Goal: Answer question/provide support: Share knowledge or assist other users

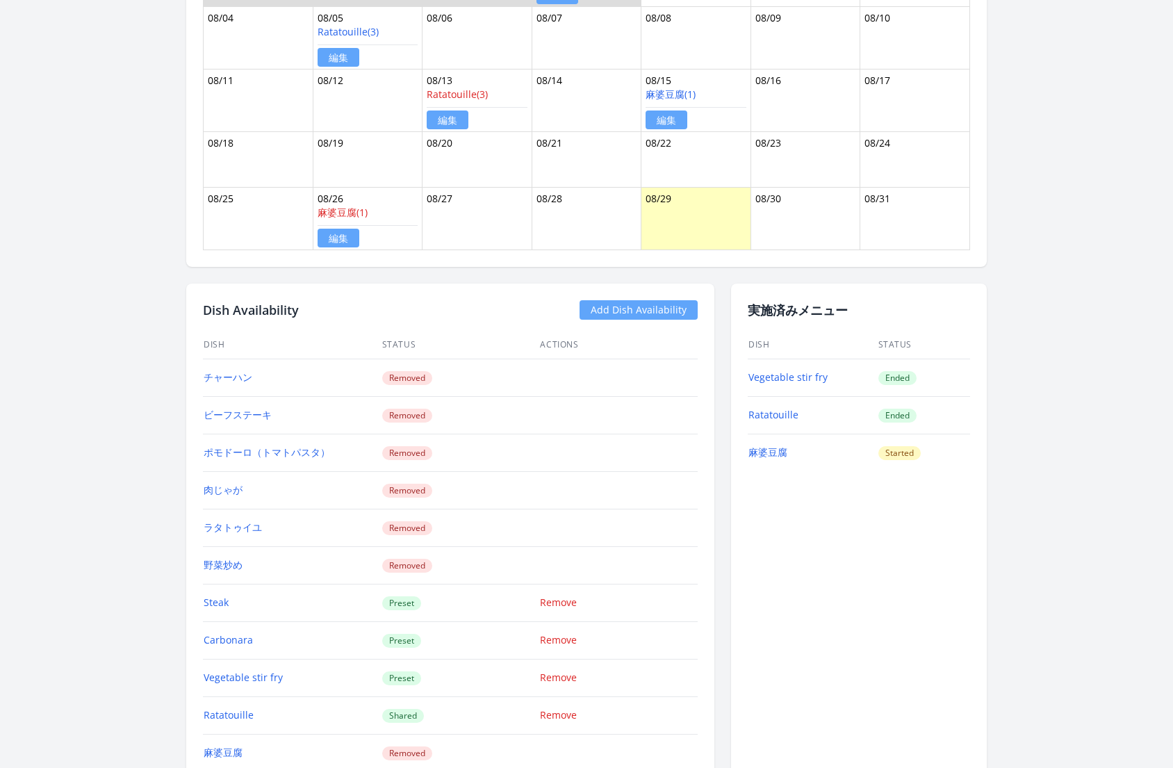
scroll to position [1174, 0]
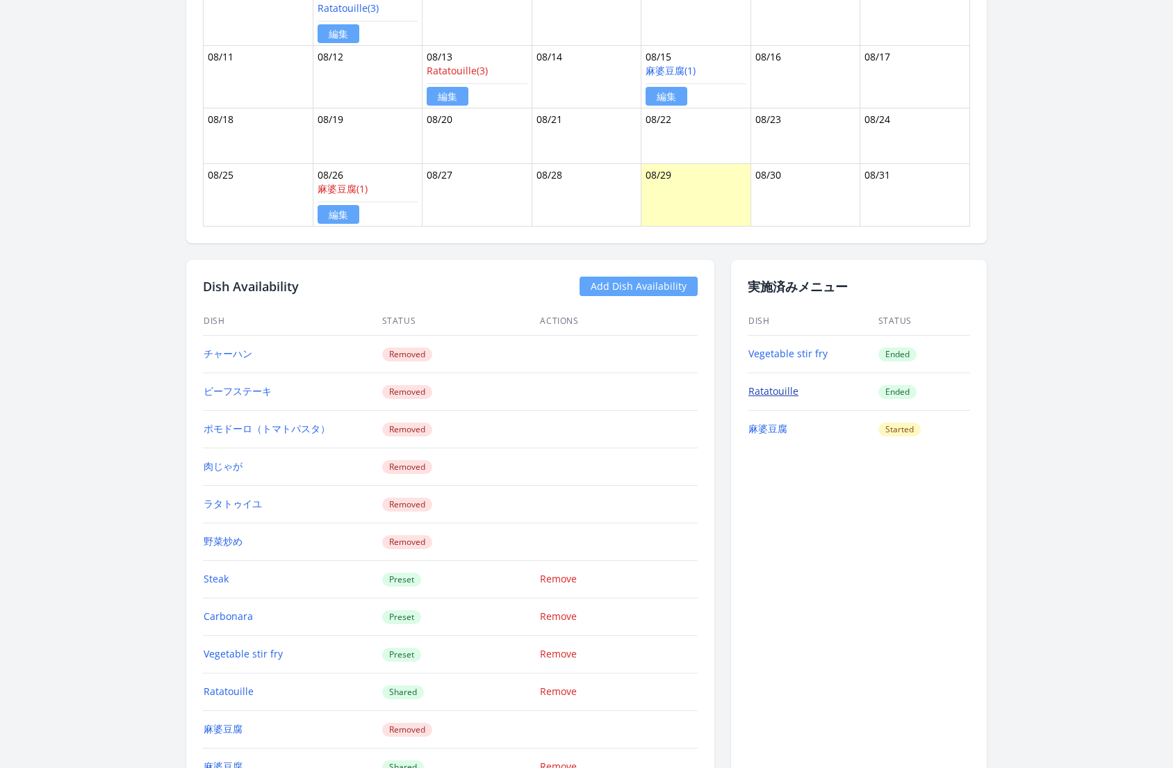
click at [766, 384] on link "Ratatouille" at bounding box center [773, 390] width 50 height 13
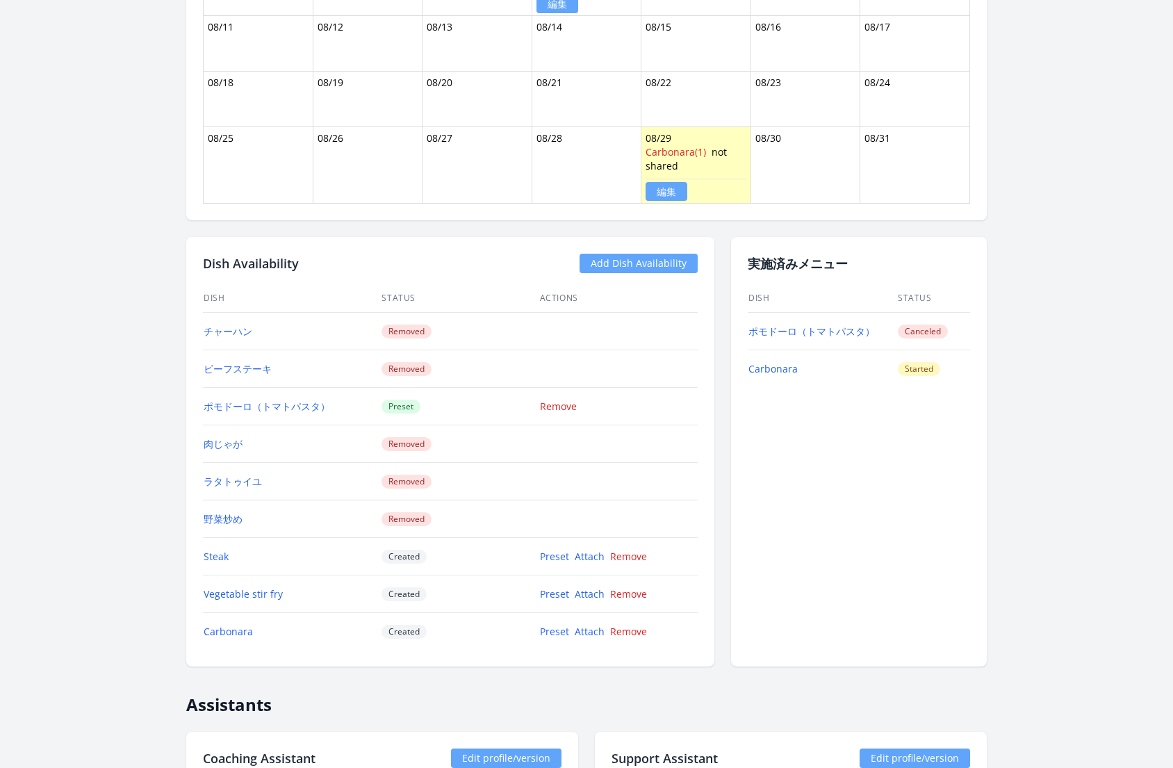
scroll to position [1199, 0]
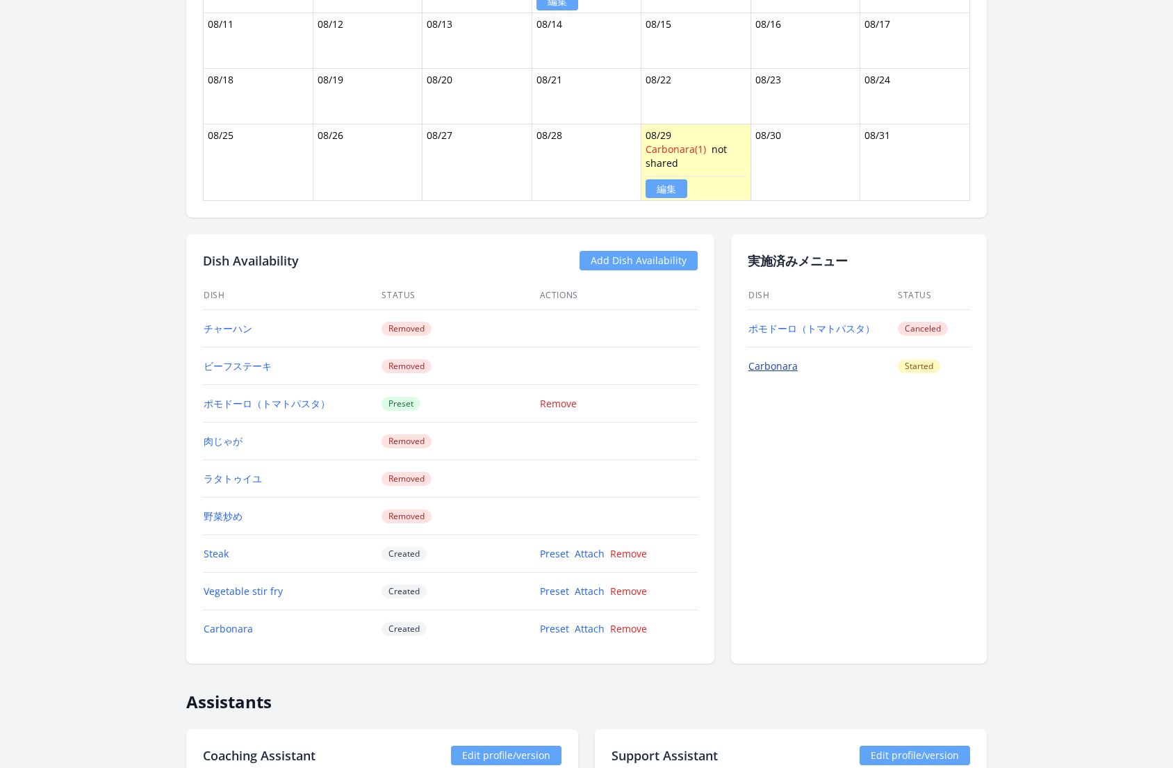
click at [770, 361] on link "Carbonara" at bounding box center [772, 365] width 49 height 13
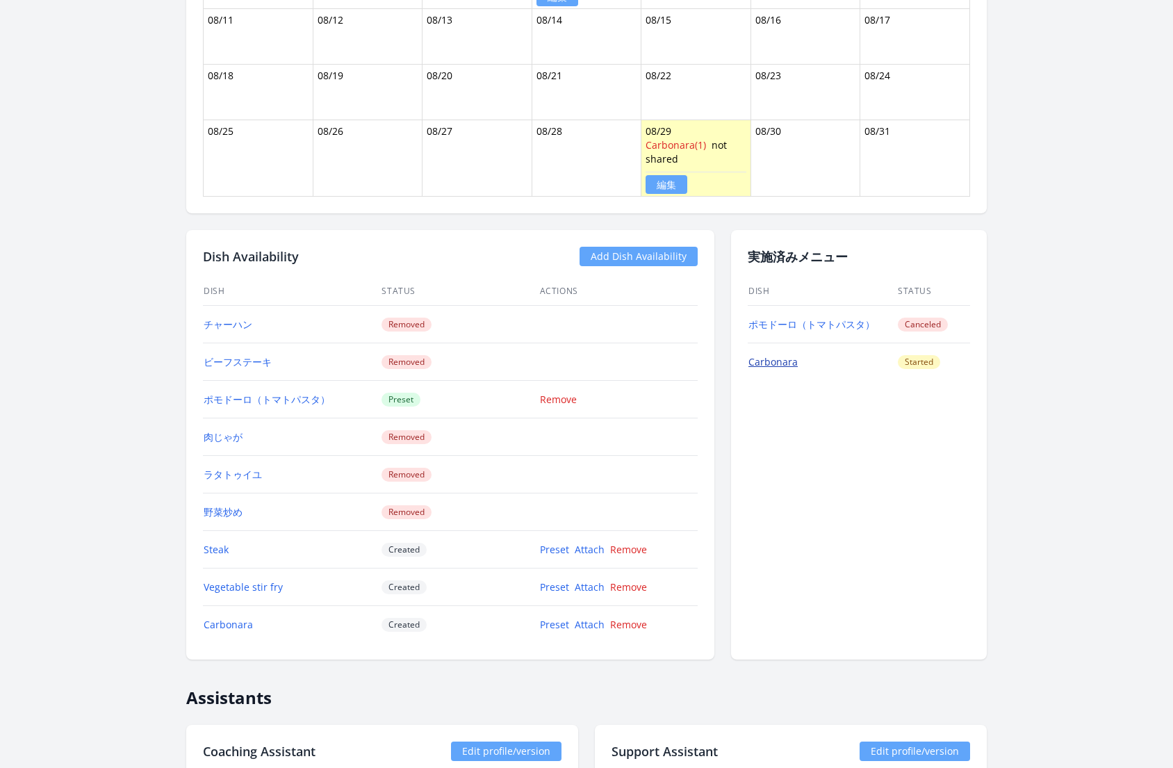
click at [772, 356] on link "Carbonara" at bounding box center [772, 361] width 49 height 13
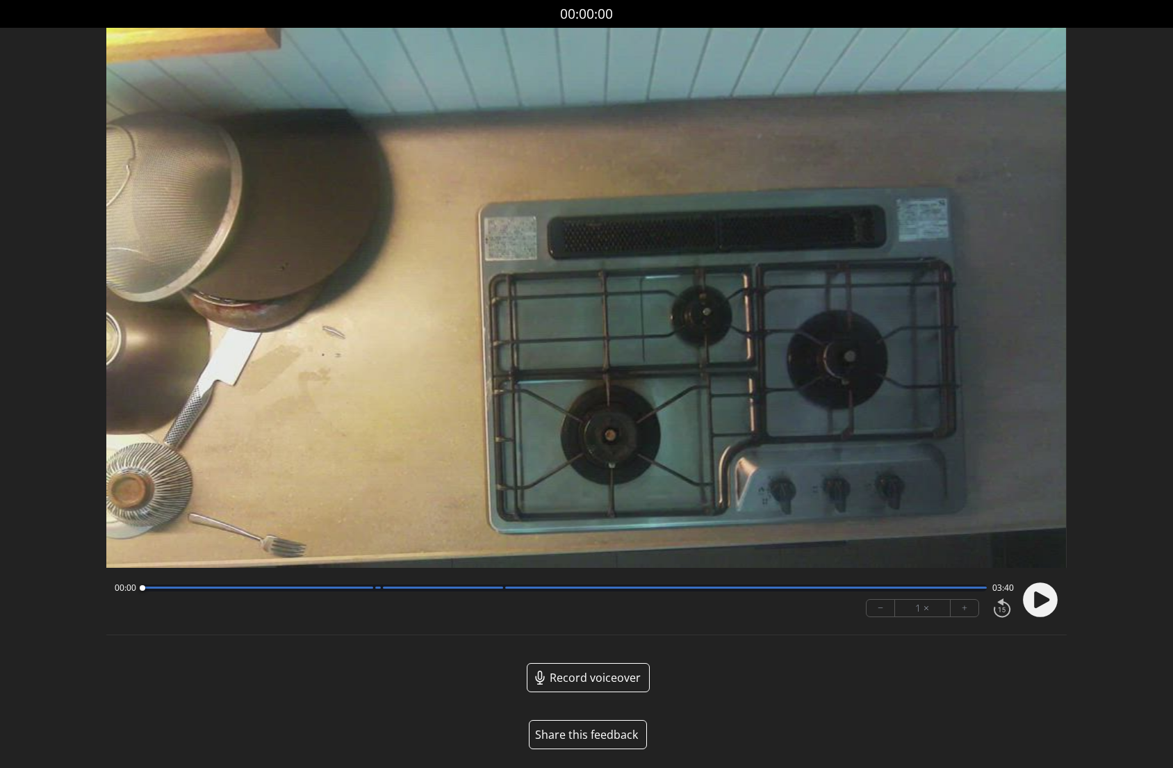
click at [1041, 599] on icon at bounding box center [1041, 599] width 15 height 17
click at [374, 590] on div at bounding box center [564, 587] width 844 height 7
click at [1050, 601] on circle at bounding box center [1040, 599] width 35 height 35
click at [368, 591] on div "01:06 02:34" at bounding box center [564, 587] width 898 height 11
click at [371, 590] on div at bounding box center [564, 587] width 844 height 7
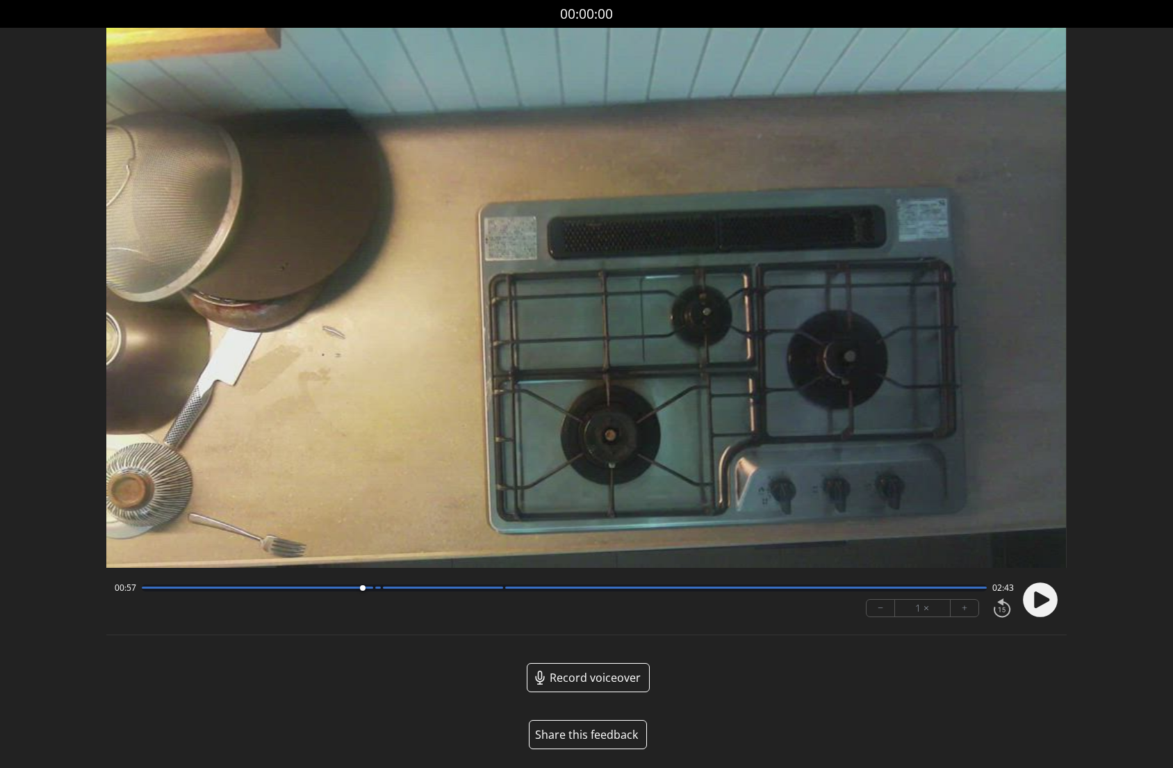
drag, startPoint x: 370, startPoint y: 588, endPoint x: 358, endPoint y: 588, distance: 11.8
click at [360, 588] on div at bounding box center [363, 588] width 6 height 6
click at [1041, 607] on circle at bounding box center [1040, 599] width 35 height 35
click at [1045, 598] on icon at bounding box center [1042, 599] width 3 height 15
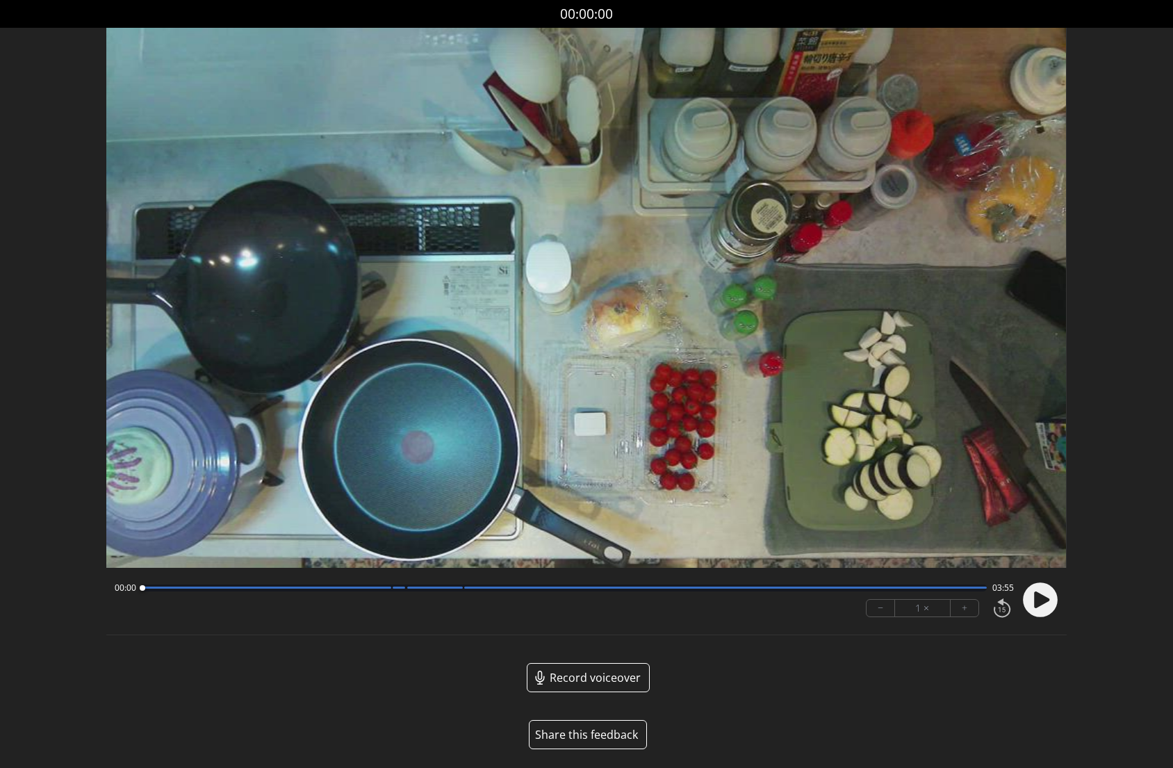
click at [382, 592] on div "00:00 03:55" at bounding box center [564, 587] width 898 height 11
click at [379, 588] on div at bounding box center [266, 587] width 249 height 2
click at [1026, 602] on circle at bounding box center [1040, 599] width 35 height 35
click at [1040, 604] on circle at bounding box center [1040, 599] width 35 height 35
click at [322, 573] on div "00:00 01:34 02:21 − 1 × + Hmm. There was an issue saving, try again. ********* …" at bounding box center [585, 601] width 959 height 67
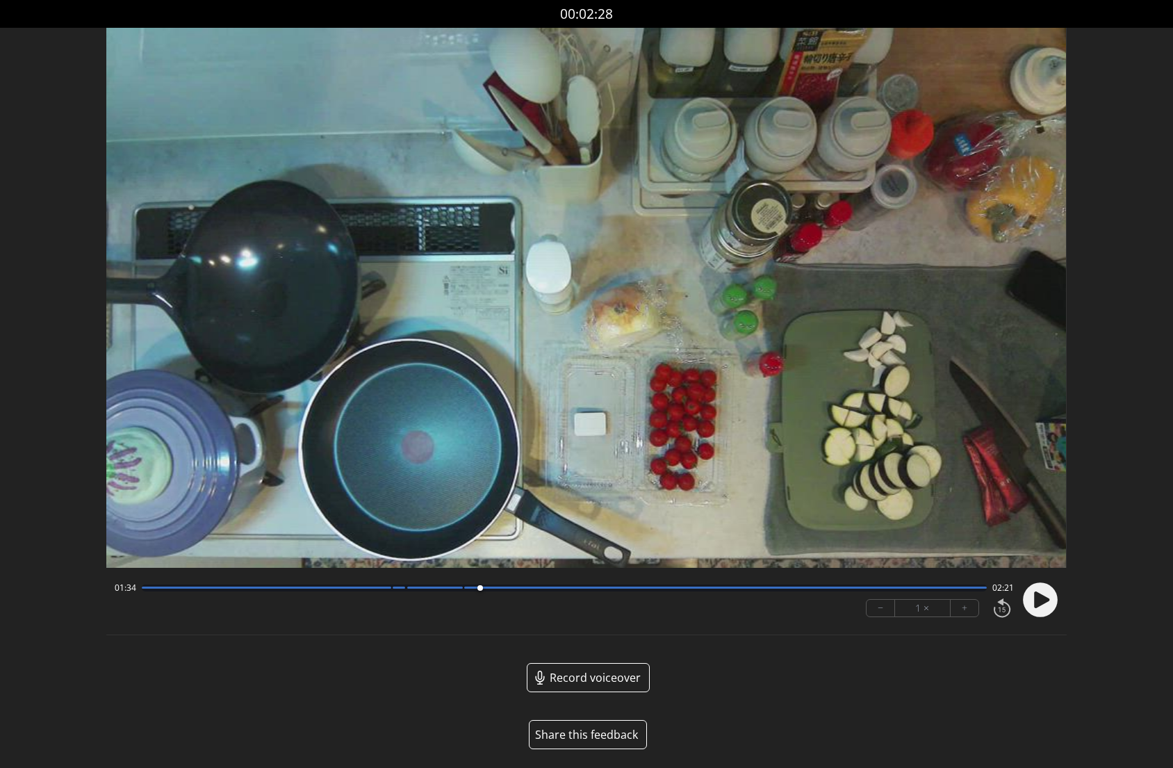
click at [324, 588] on div at bounding box center [266, 587] width 249 height 2
click at [250, 575] on div "00:00 00:50 03:04 − 1 × + Hmm. There was an issue saving, try again. ********* …" at bounding box center [585, 601] width 959 height 67
click at [258, 585] on div at bounding box center [564, 587] width 844 height 7
click at [349, 596] on div "00:32 03:23 − 1 × +" at bounding box center [561, 599] width 904 height 47
click at [358, 593] on div "00:32 03:23" at bounding box center [564, 587] width 898 height 11
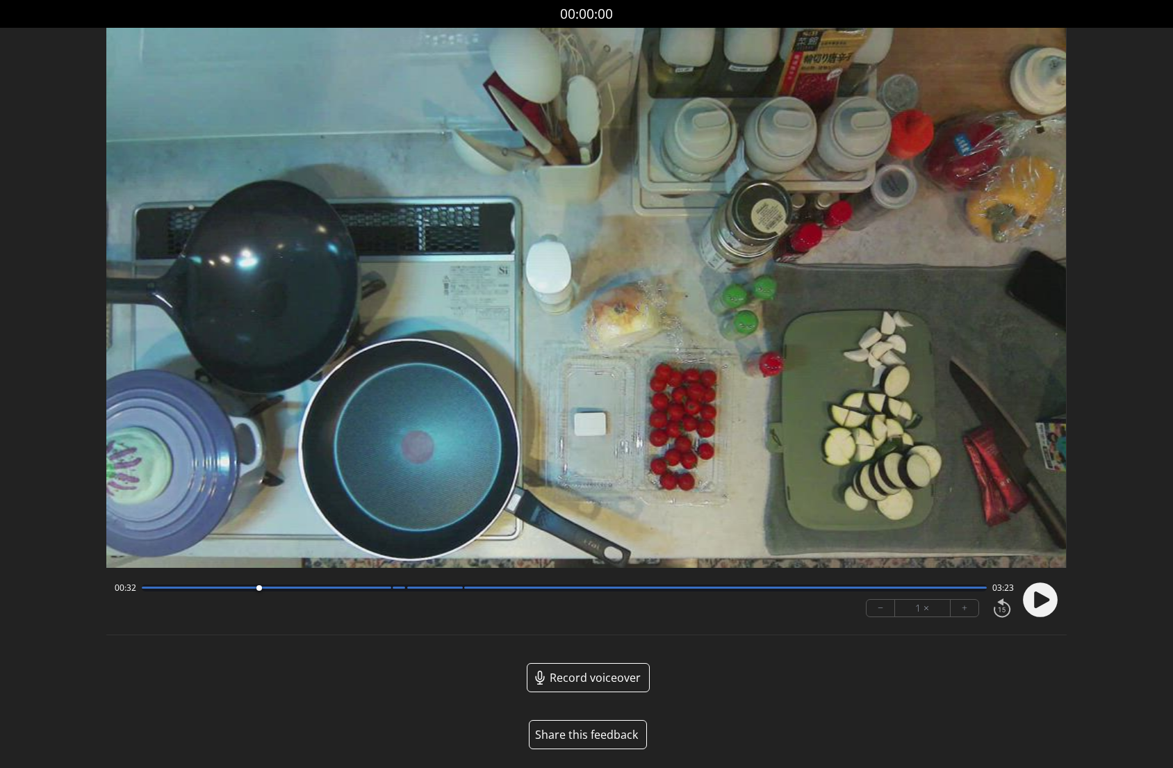
click at [361, 588] on div at bounding box center [266, 587] width 249 height 2
click at [378, 588] on div at bounding box center [266, 587] width 249 height 2
click at [386, 588] on div at bounding box center [378, 588] width 19 height 19
click at [393, 588] on div at bounding box center [386, 588] width 19 height 19
click at [399, 588] on div at bounding box center [392, 588] width 19 height 19
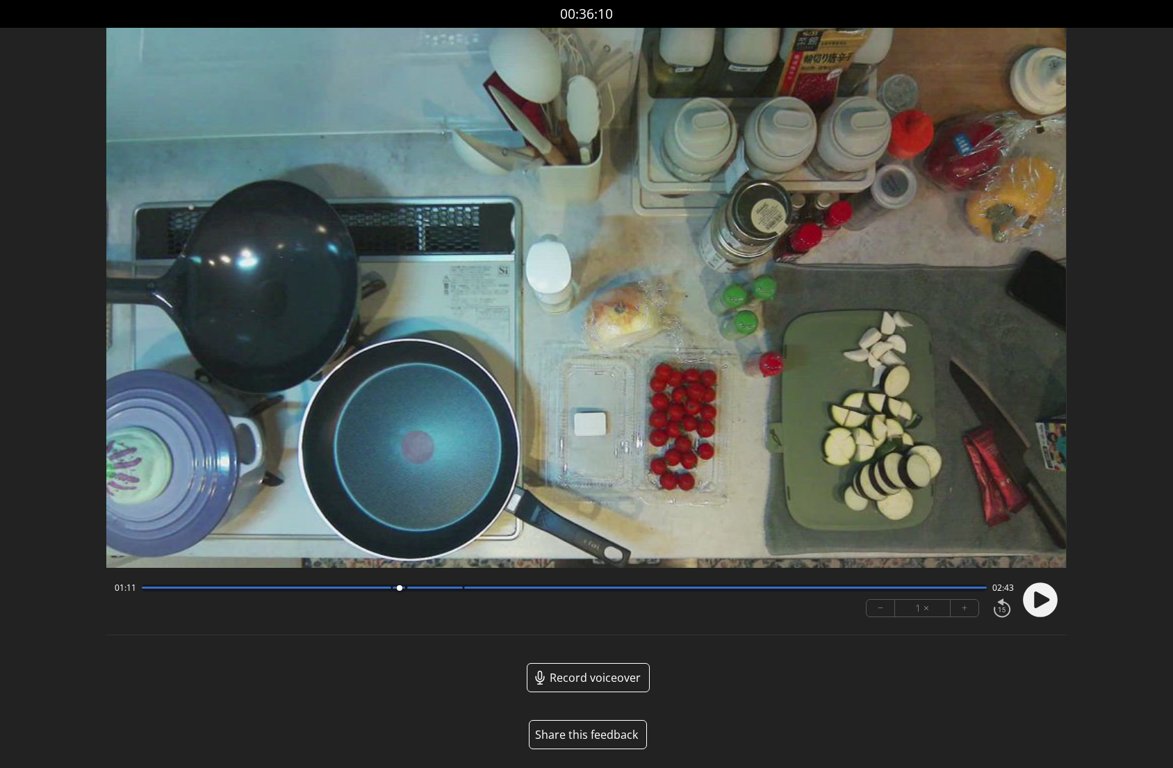
click at [418, 592] on div "01:11 02:43" at bounding box center [564, 587] width 898 height 11
click at [421, 590] on div at bounding box center [564, 587] width 844 height 7
click at [445, 591] on div at bounding box center [564, 587] width 844 height 7
click at [449, 591] on div at bounding box center [445, 588] width 19 height 19
click at [463, 591] on div at bounding box center [564, 587] width 844 height 7
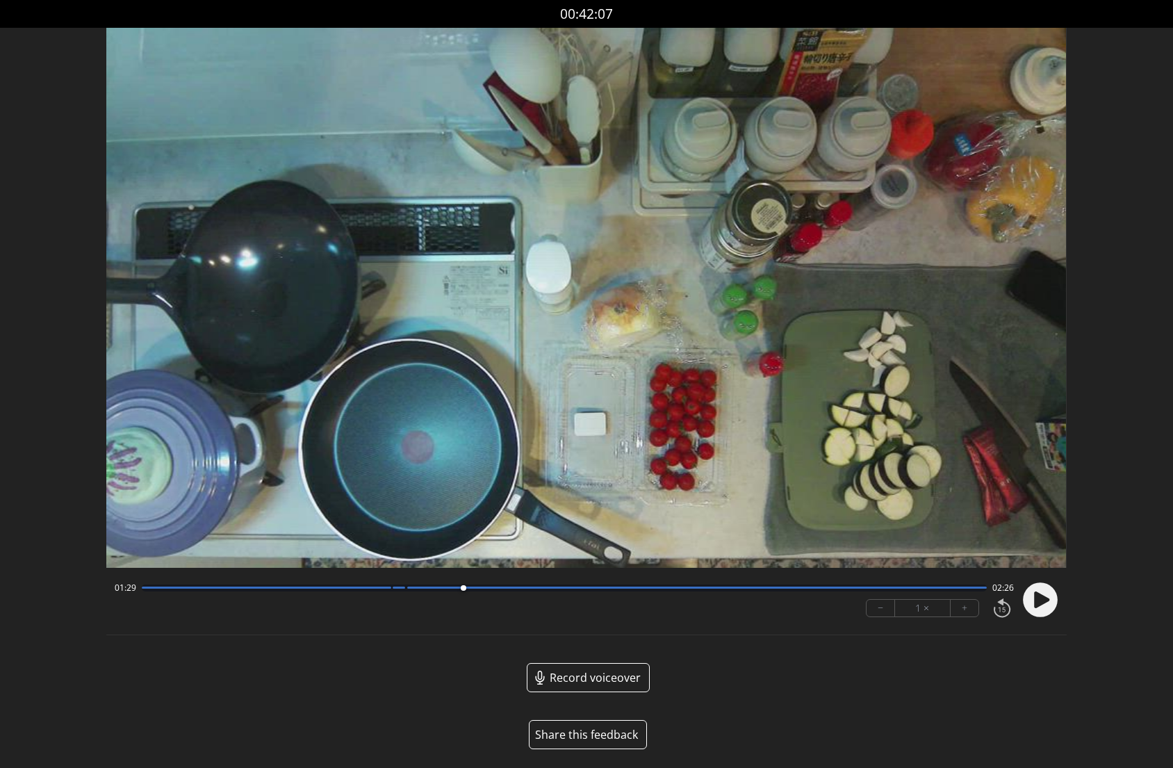
click at [487, 591] on div at bounding box center [564, 587] width 844 height 7
click at [515, 591] on div at bounding box center [564, 587] width 844 height 7
click at [532, 591] on div at bounding box center [564, 587] width 844 height 7
click at [544, 591] on div at bounding box center [564, 587] width 844 height 7
click at [381, 589] on div at bounding box center [564, 587] width 844 height 7
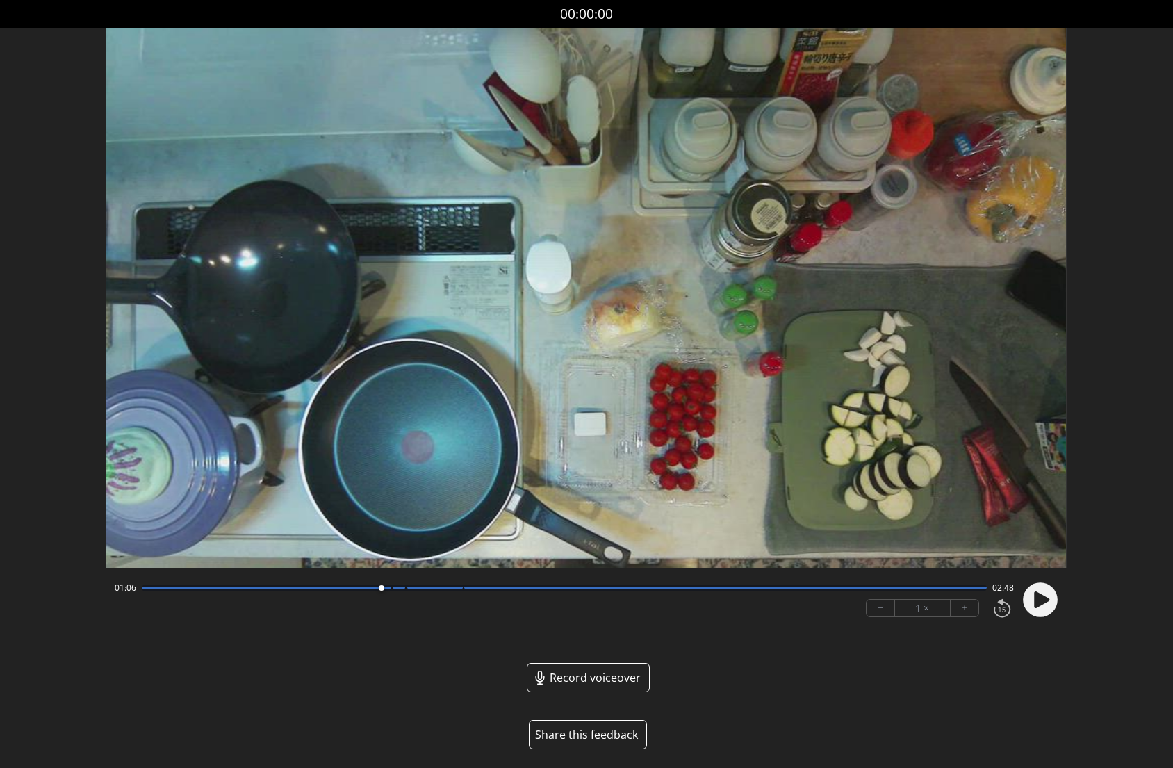
click at [394, 589] on div at bounding box center [564, 587] width 844 height 7
click at [429, 590] on div at bounding box center [564, 587] width 844 height 7
click at [181, 589] on div at bounding box center [564, 587] width 844 height 7
drag, startPoint x: 183, startPoint y: 589, endPoint x: 143, endPoint y: 589, distance: 40.3
click at [163, 589] on div at bounding box center [166, 588] width 6 height 6
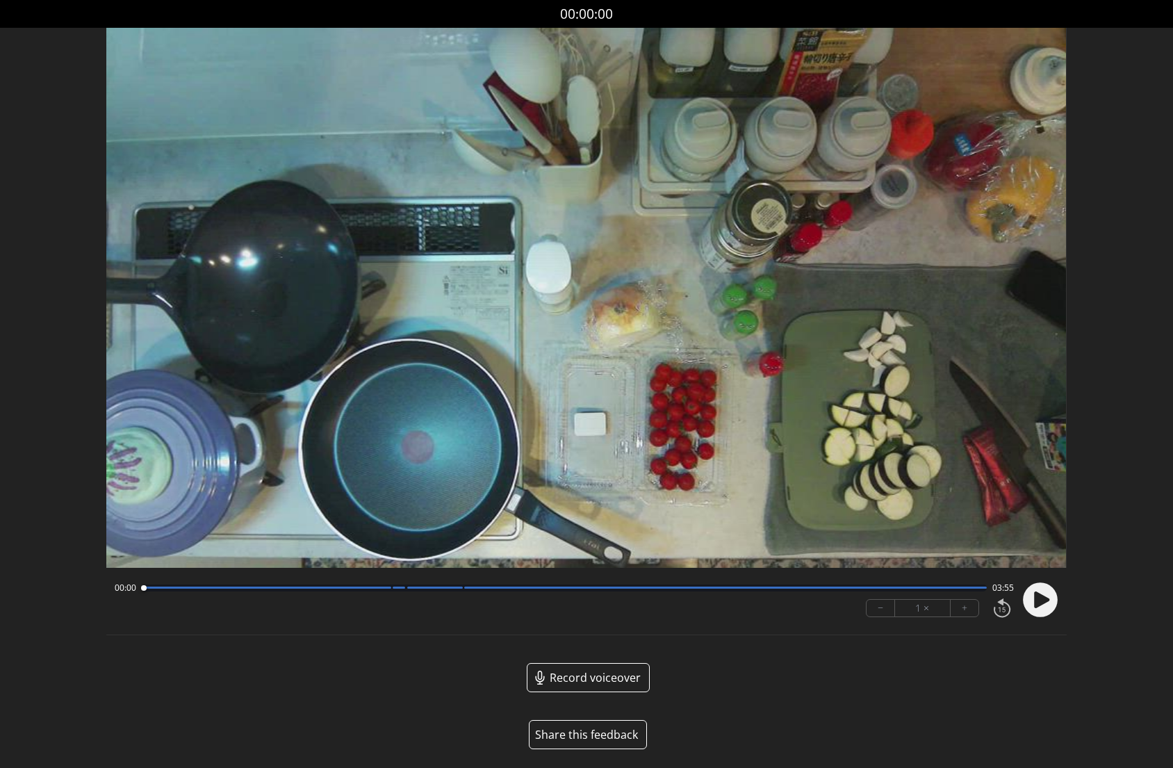
click at [1030, 598] on circle at bounding box center [1040, 599] width 35 height 35
click at [968, 609] on button "+" at bounding box center [964, 608] width 28 height 17
click at [1049, 598] on circle at bounding box center [1040, 599] width 35 height 35
click at [370, 595] on div "01:44 02:11 − 1.5 × +" at bounding box center [561, 599] width 904 height 47
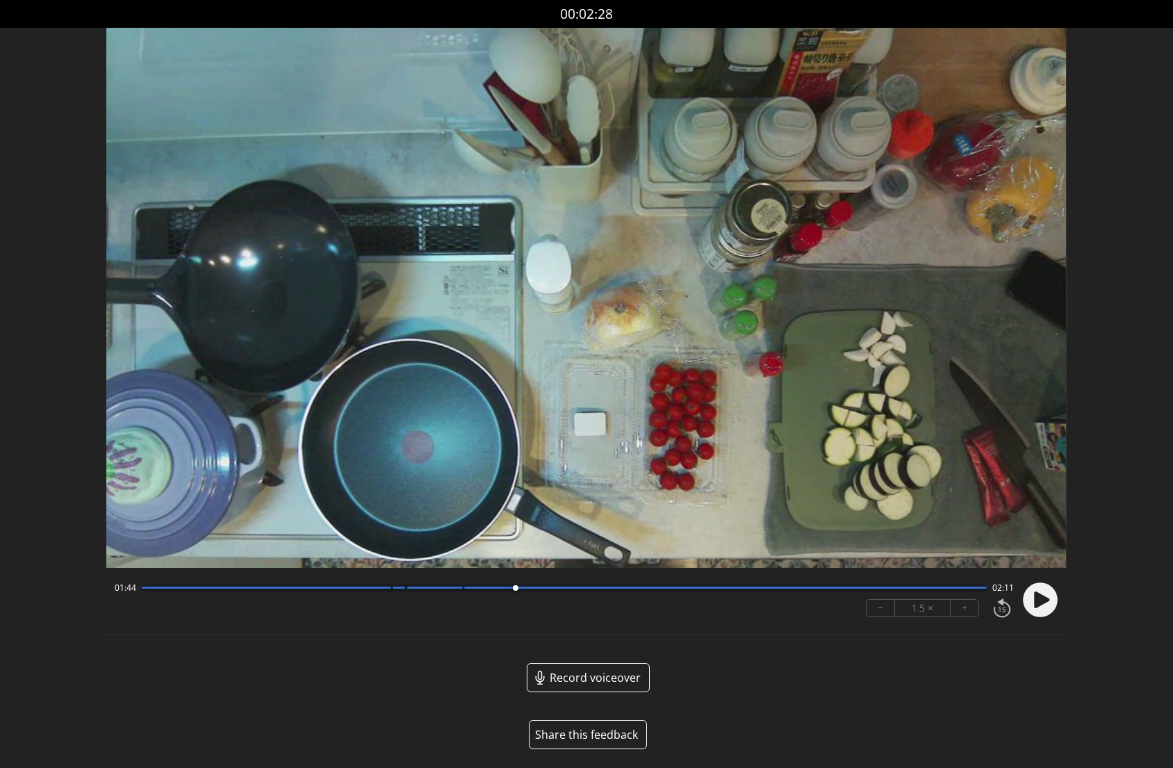
click at [378, 589] on div at bounding box center [564, 587] width 844 height 7
click at [398, 583] on div "01:05 02:49" at bounding box center [564, 587] width 898 height 11
click at [393, 590] on div at bounding box center [564, 587] width 844 height 7
click at [443, 589] on div at bounding box center [564, 587] width 844 height 7
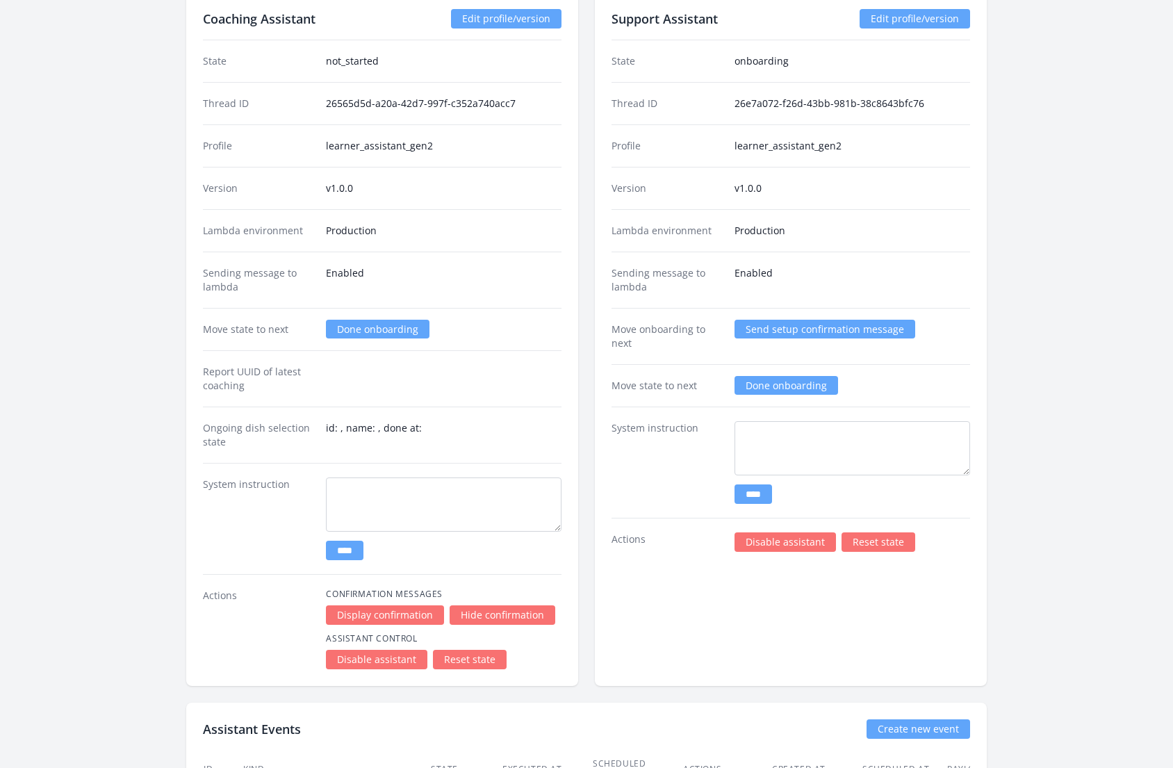
scroll to position [2319, 0]
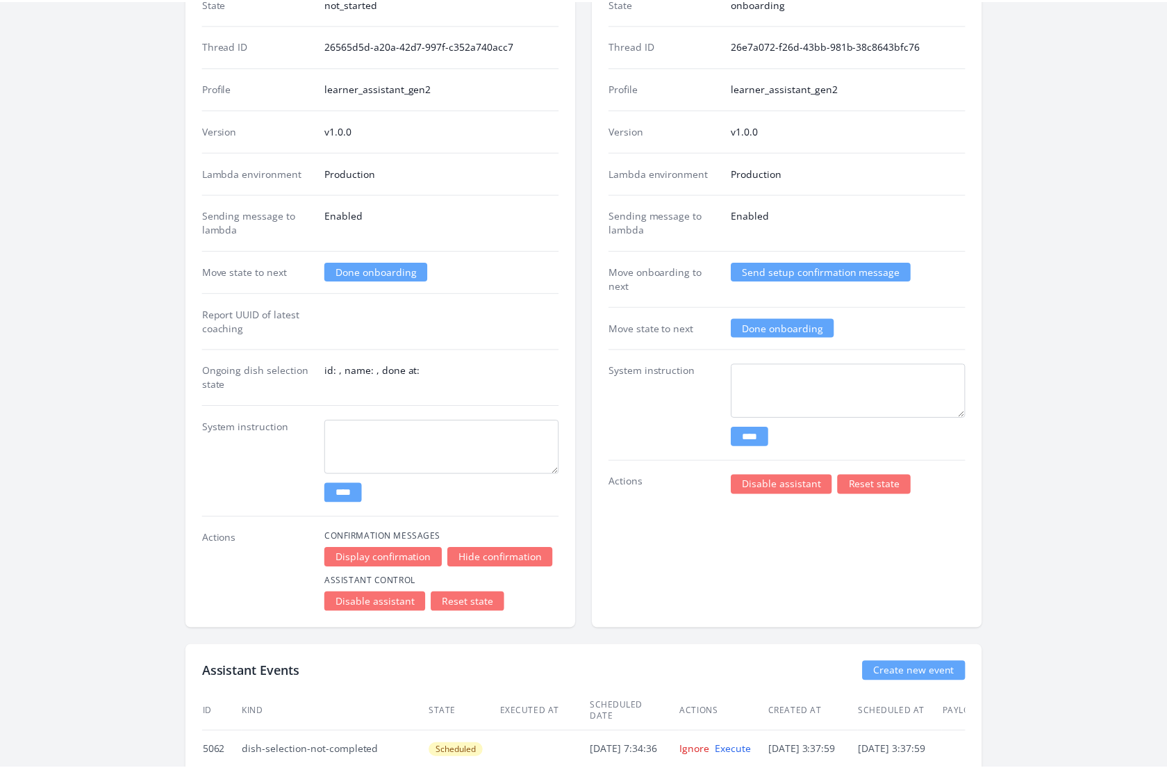
scroll to position [2379, 0]
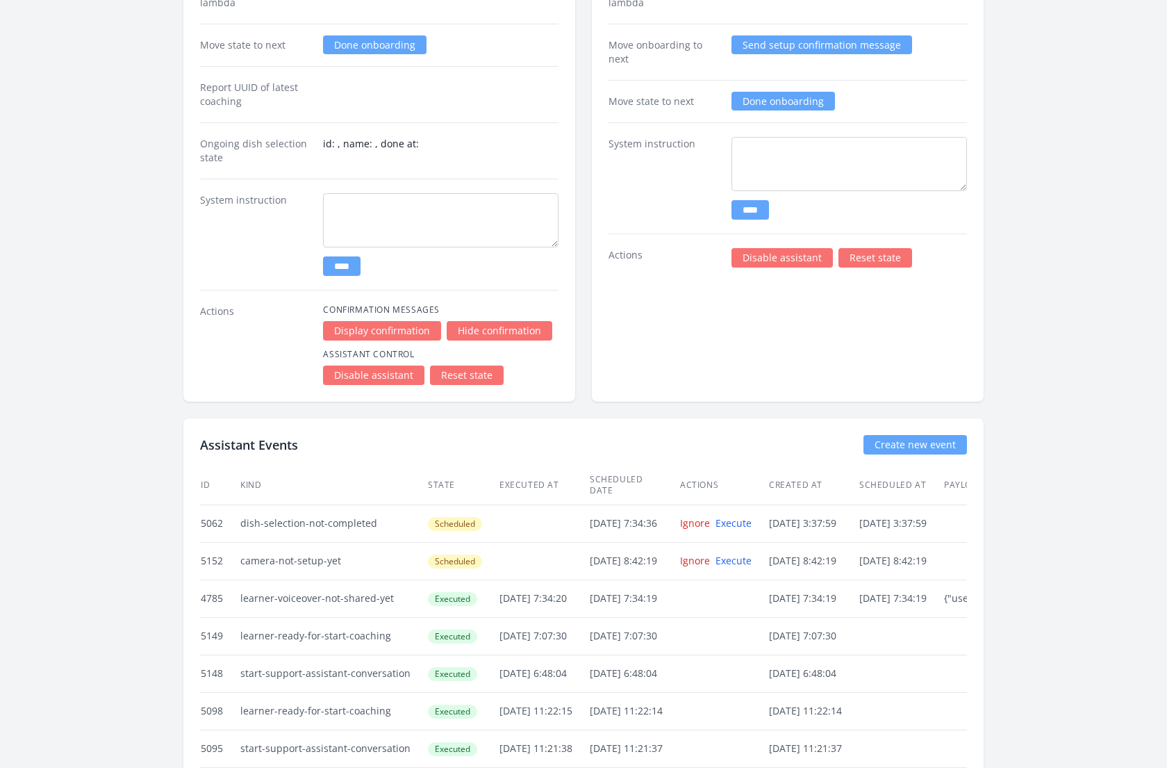
scroll to position [2605, 0]
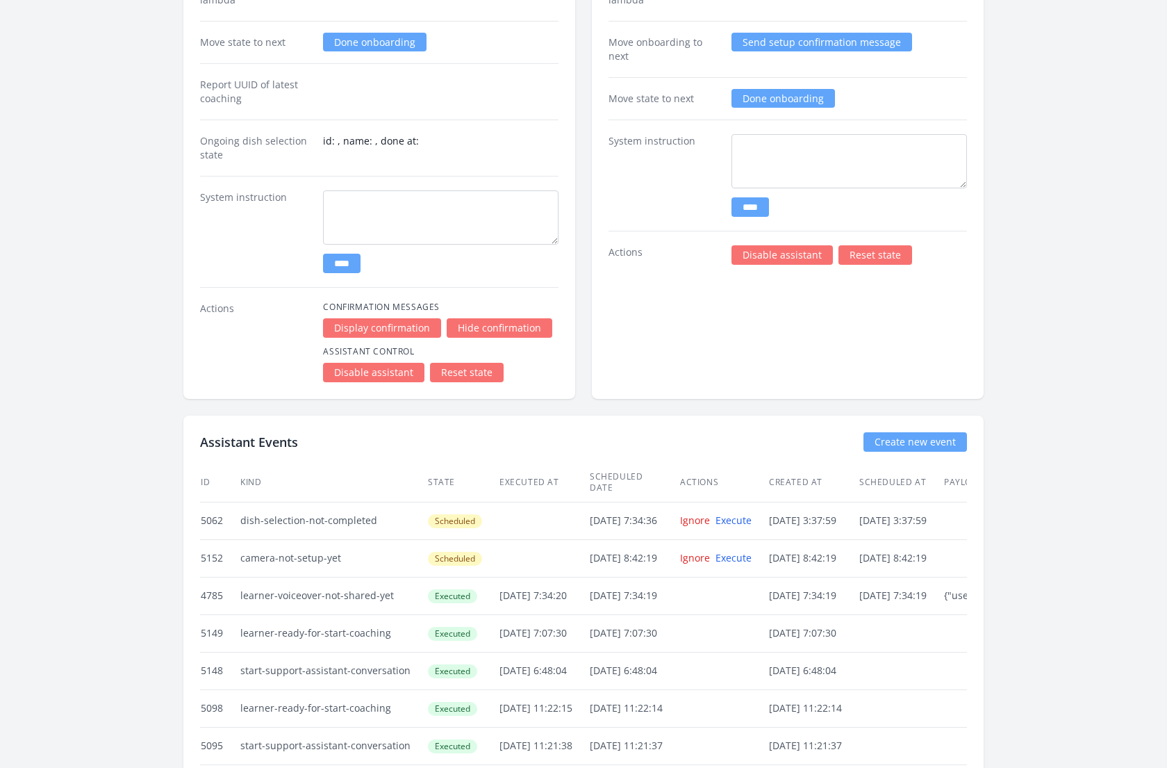
click at [736, 311] on div "Support Assistant Edit profile/version State onboarding Thread ID 26e7a072-f26d…" at bounding box center [788, 51] width 392 height 693
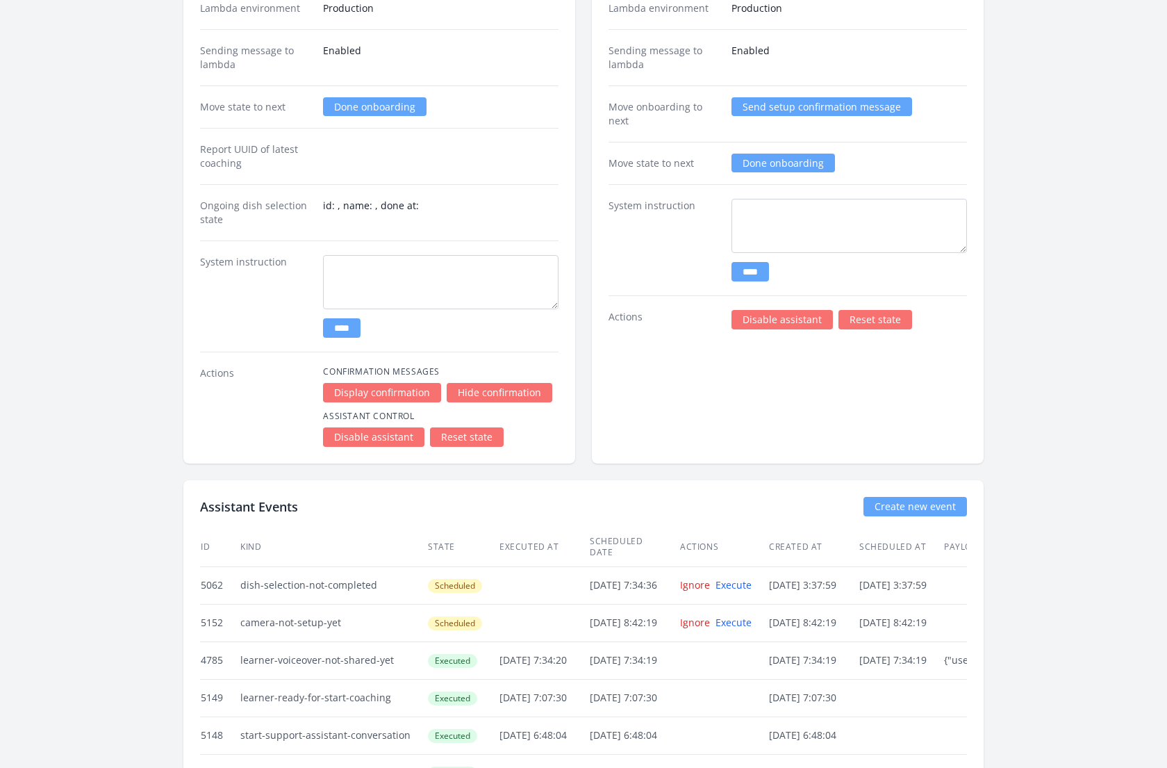
scroll to position [2519, 0]
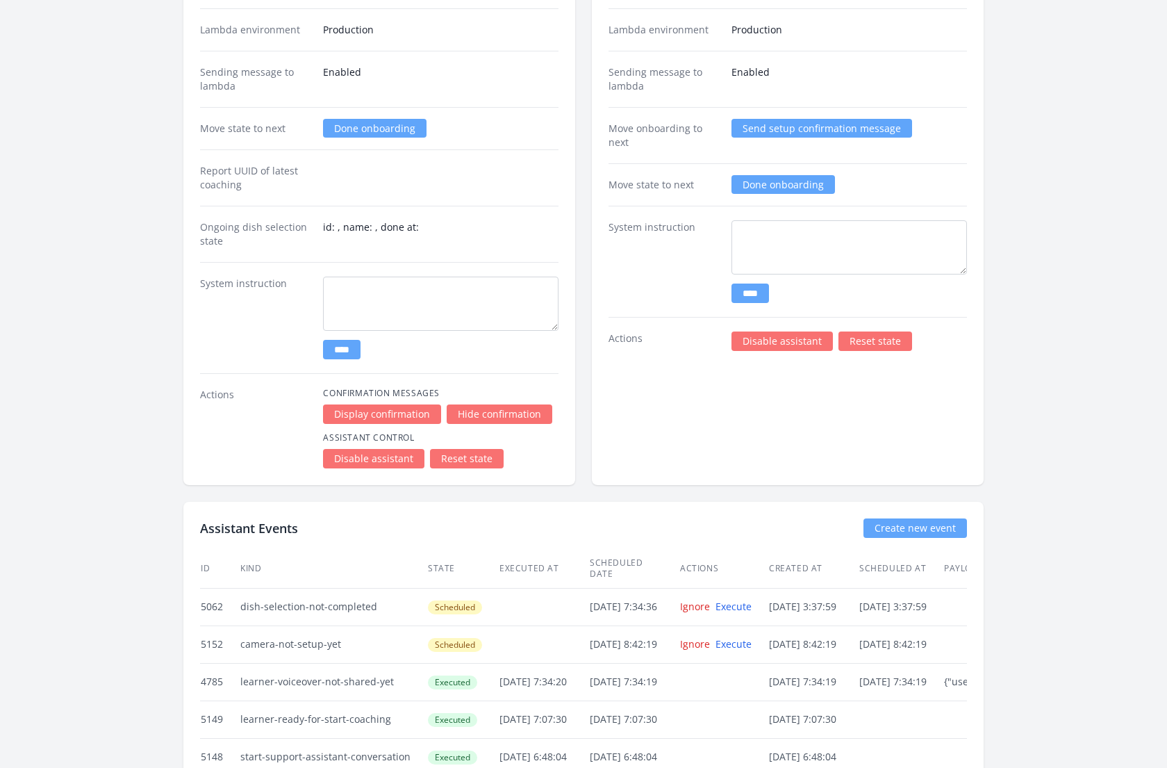
click at [868, 381] on div "Support Assistant Edit profile/version State onboarding Thread ID 26e7a072-f26d…" at bounding box center [788, 138] width 392 height 693
click at [863, 331] on link "Reset state" at bounding box center [876, 340] width 74 height 19
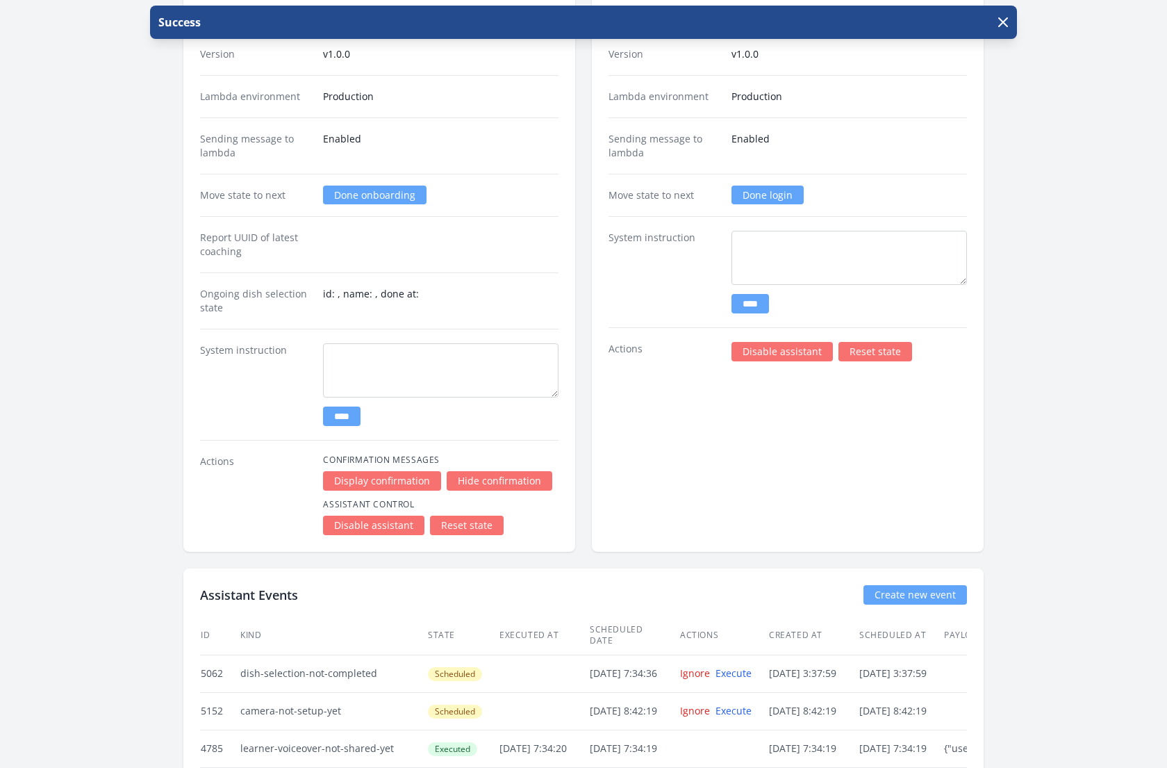
scroll to position [2445, 0]
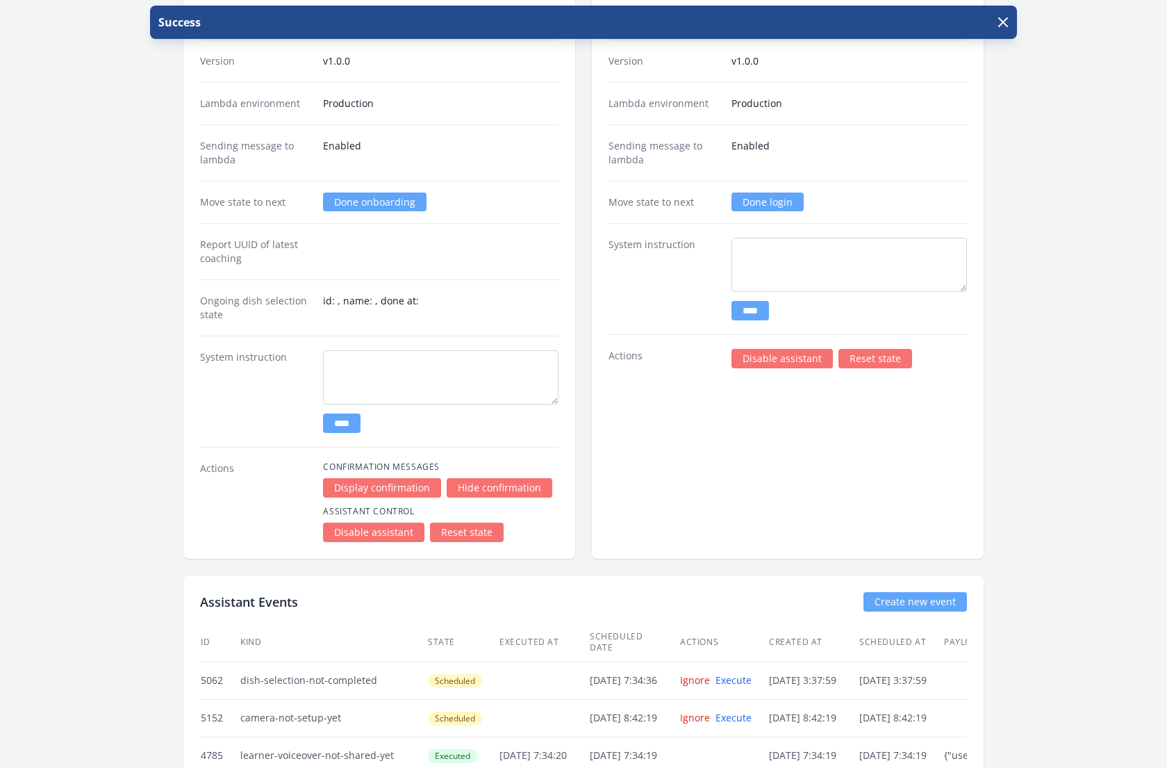
click at [471, 524] on link "Reset state" at bounding box center [467, 531] width 74 height 19
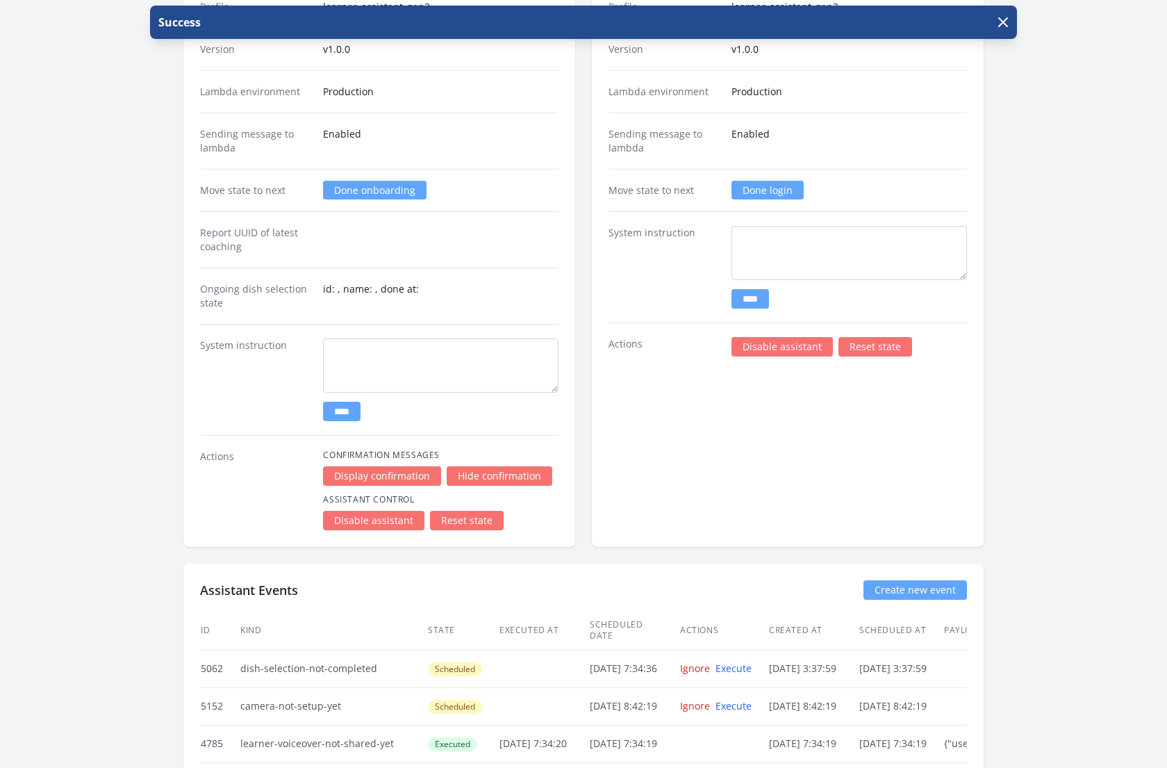
scroll to position [2465, 0]
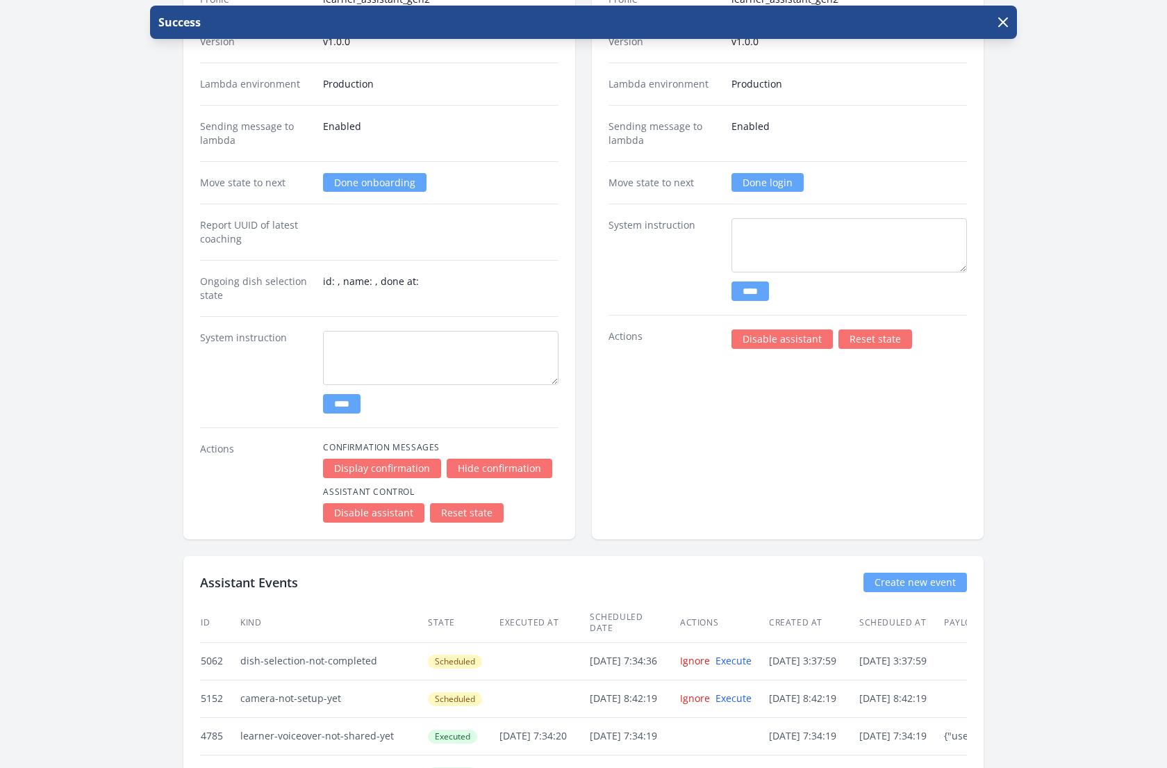
click at [750, 418] on div "Support Assistant Edit profile/version State not_started Thread ID f8529ea7-280…" at bounding box center [788, 192] width 392 height 693
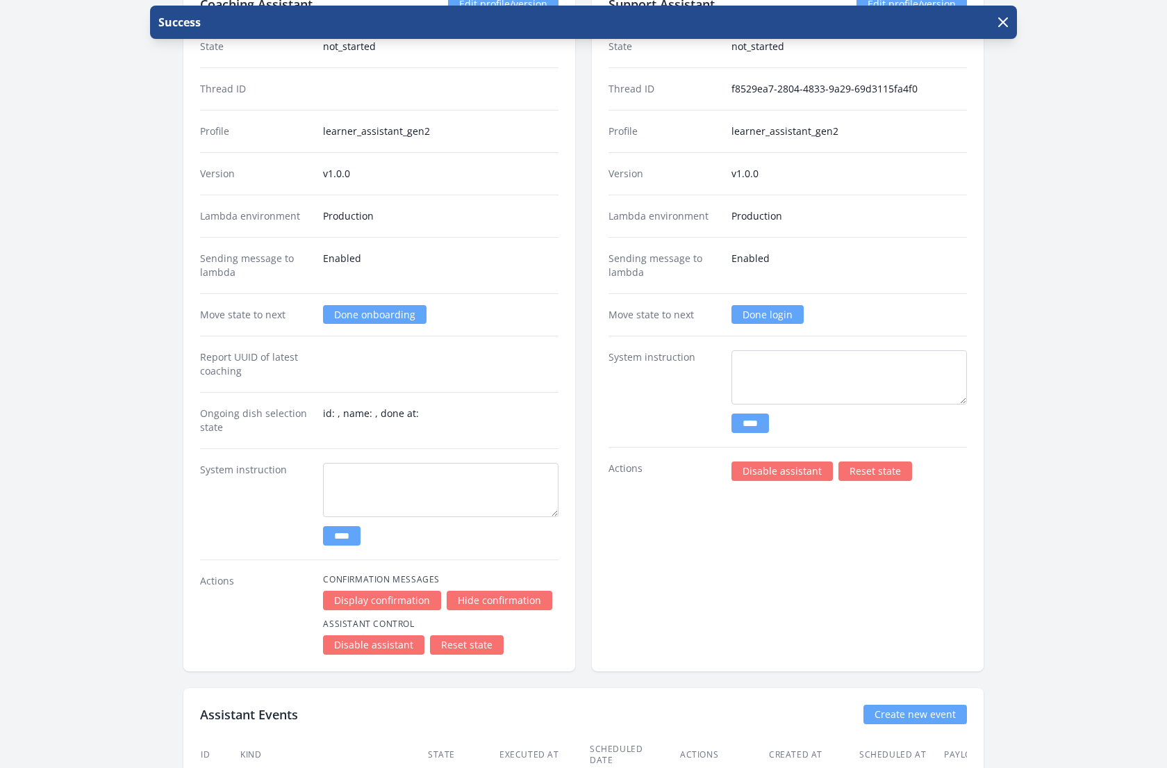
scroll to position [2329, 0]
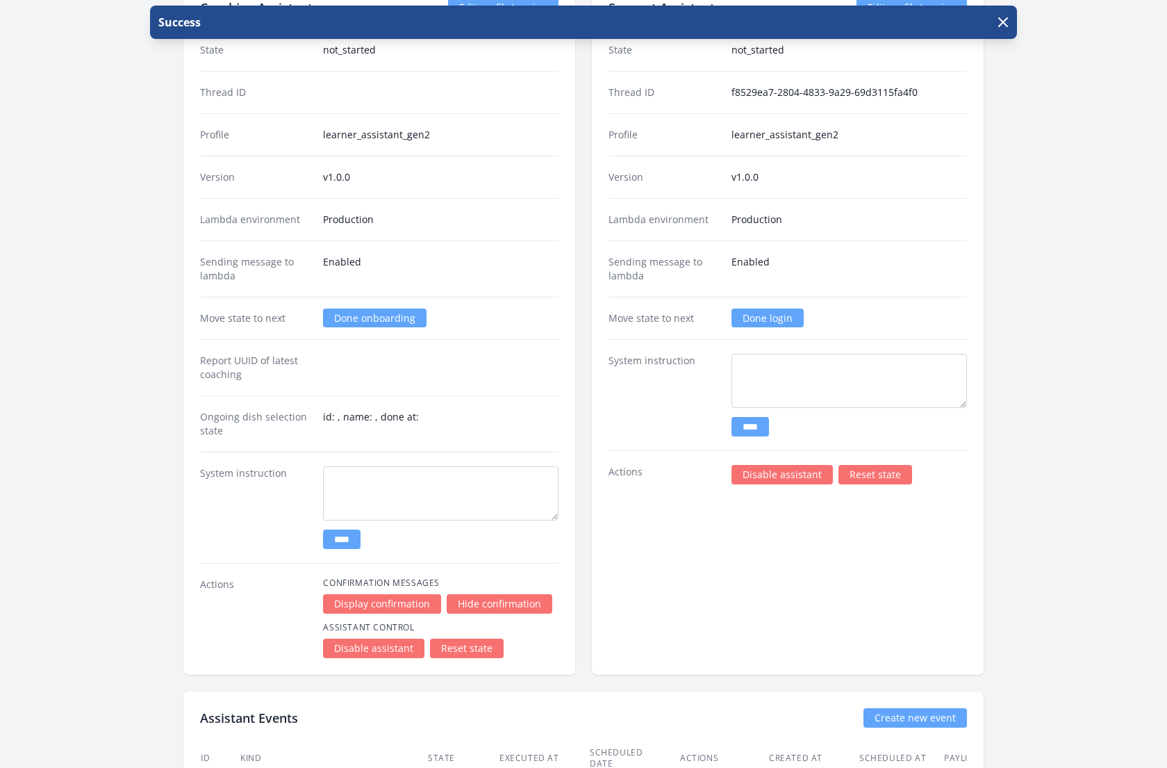
click at [762, 308] on link "Done login" at bounding box center [768, 317] width 72 height 19
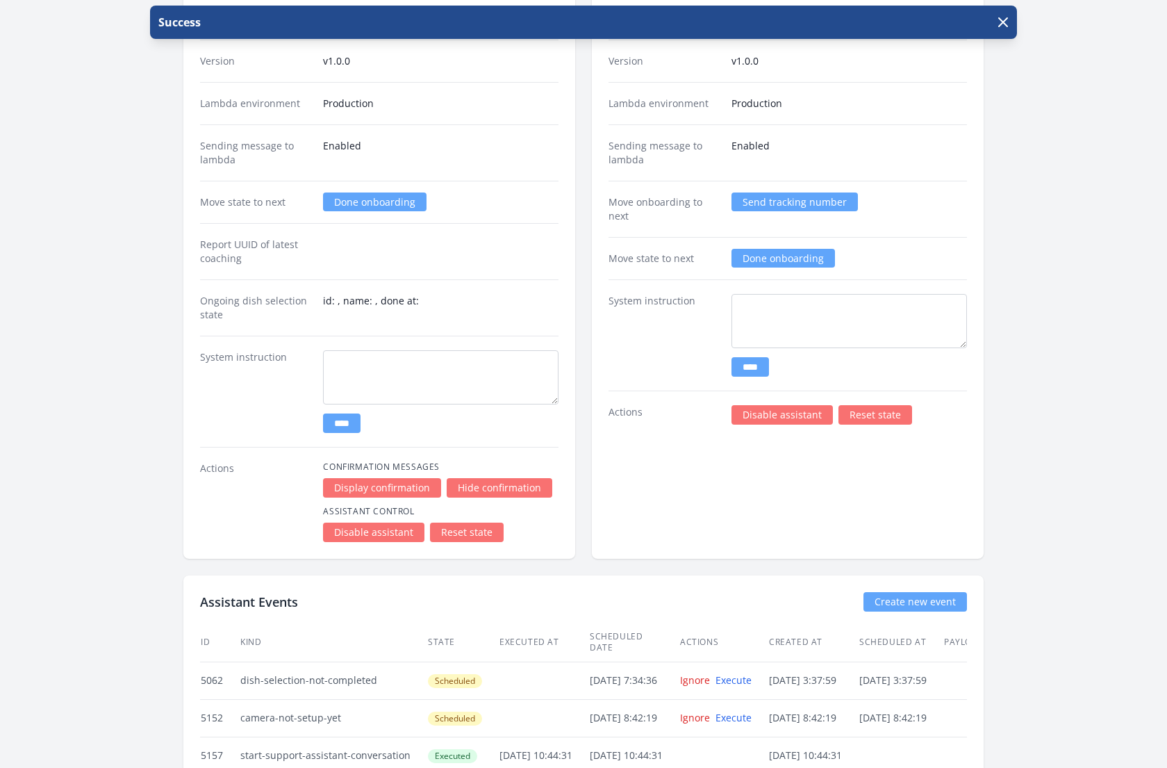
scroll to position [2416, 0]
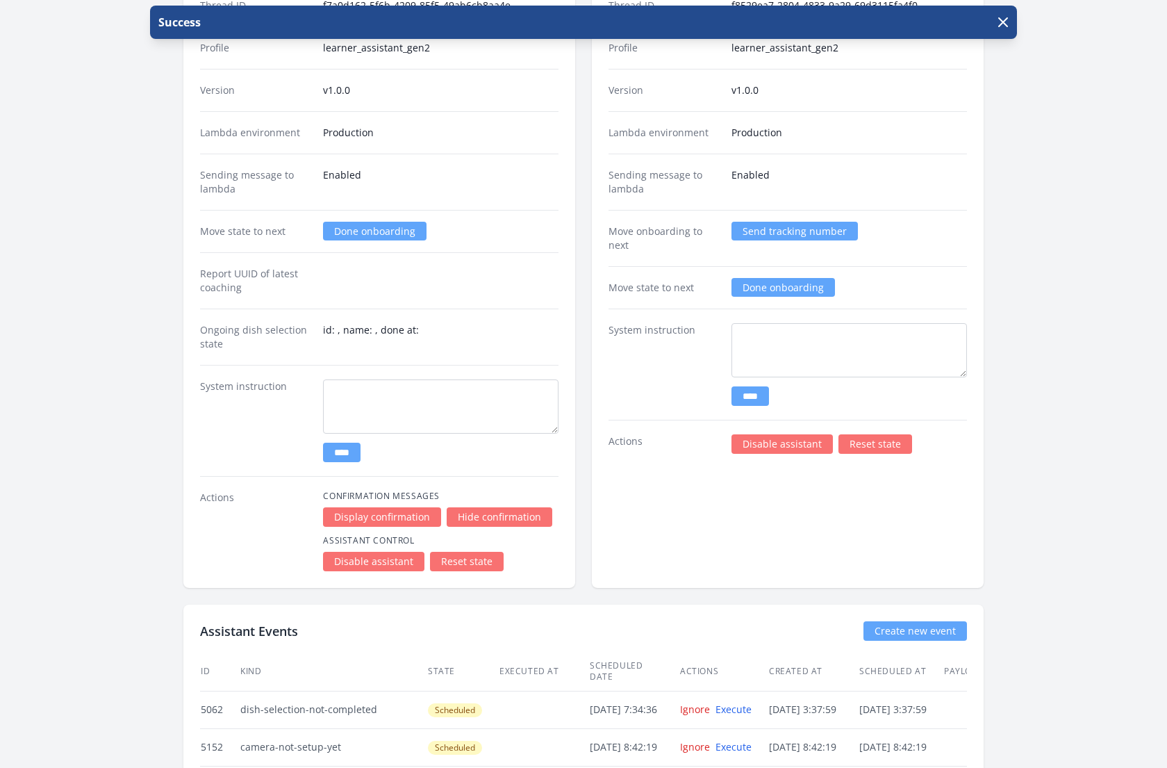
click at [799, 278] on link "Done onboarding" at bounding box center [784, 287] width 104 height 19
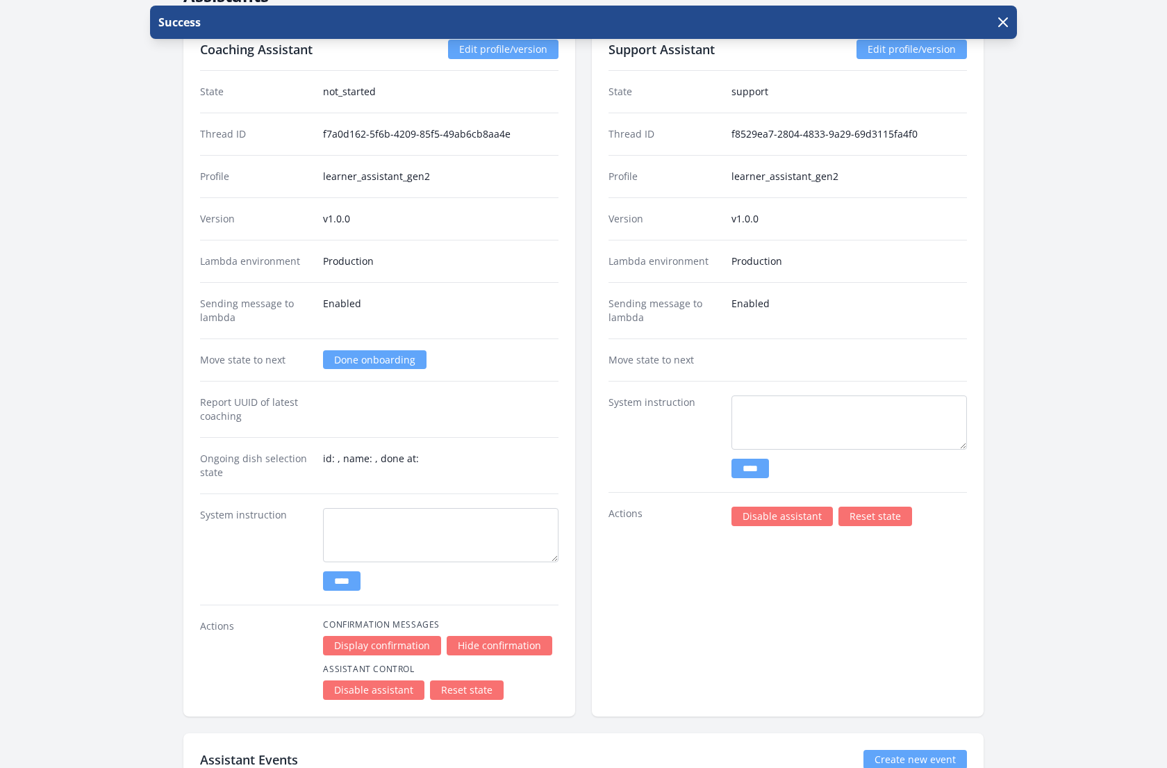
scroll to position [2281, 0]
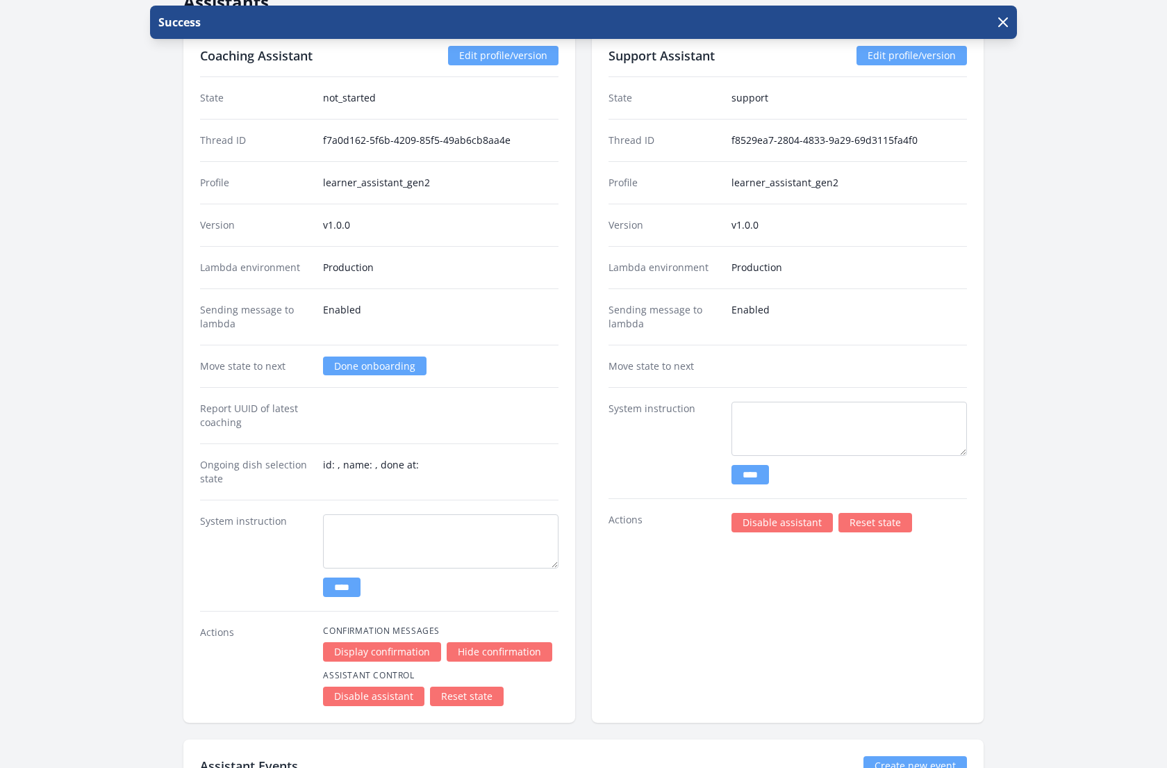
click at [381, 356] on link "Done onboarding" at bounding box center [375, 365] width 104 height 19
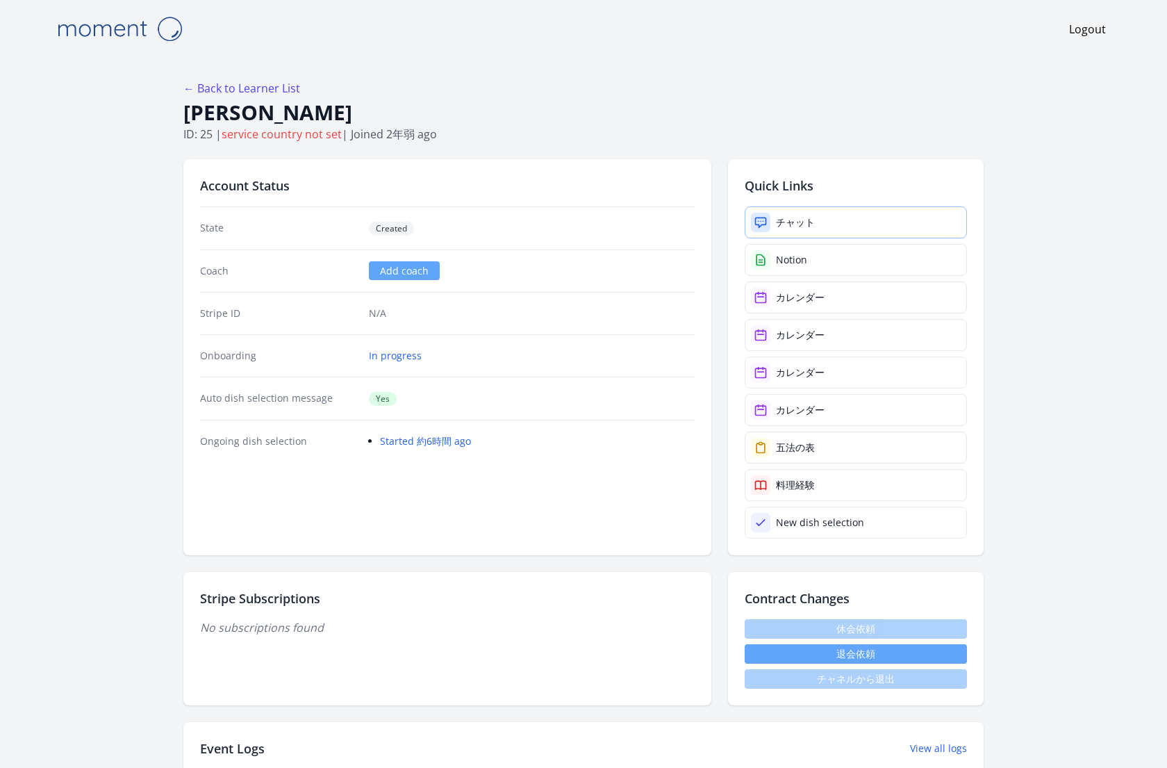
click at [802, 222] on div "チャット" at bounding box center [795, 222] width 39 height 14
